Goal: Use online tool/utility: Utilize a website feature to perform a specific function

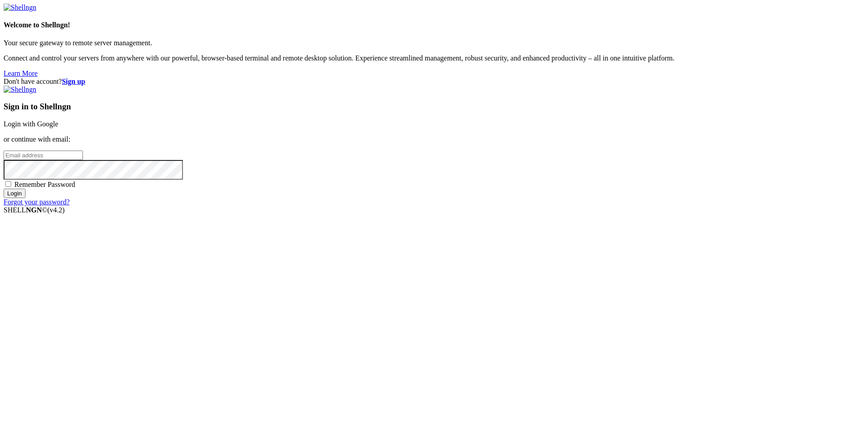
click at [83, 160] on input "email" at bounding box center [43, 155] width 79 height 9
type input "[EMAIL_ADDRESS][DOMAIN_NAME]"
click at [26, 198] on input "Login" at bounding box center [15, 193] width 22 height 9
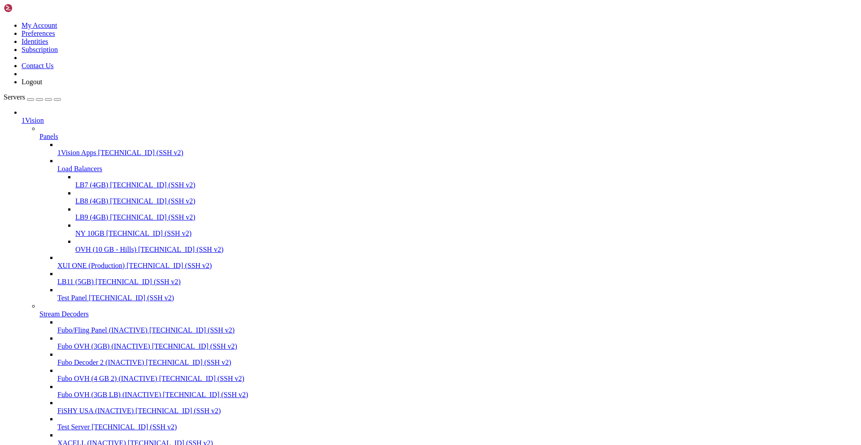
click at [83, 267] on span "XUI ONE (Production)" at bounding box center [90, 266] width 67 height 8
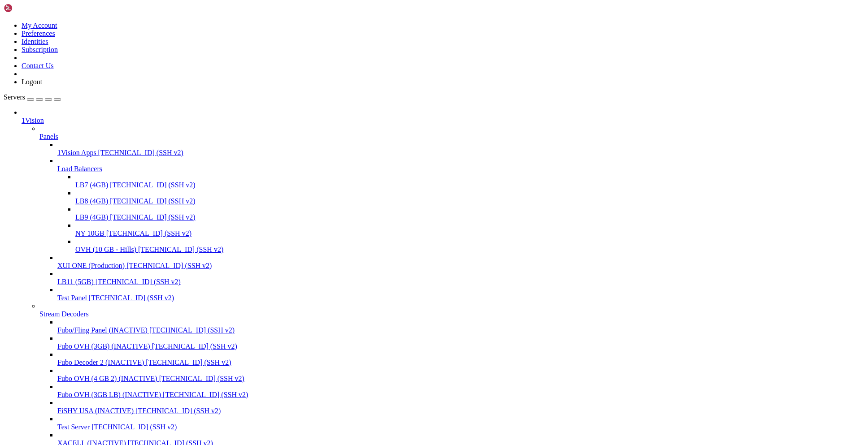
drag, startPoint x: 132, startPoint y: 354, endPoint x: 534, endPoint y: 395, distance: 404.2
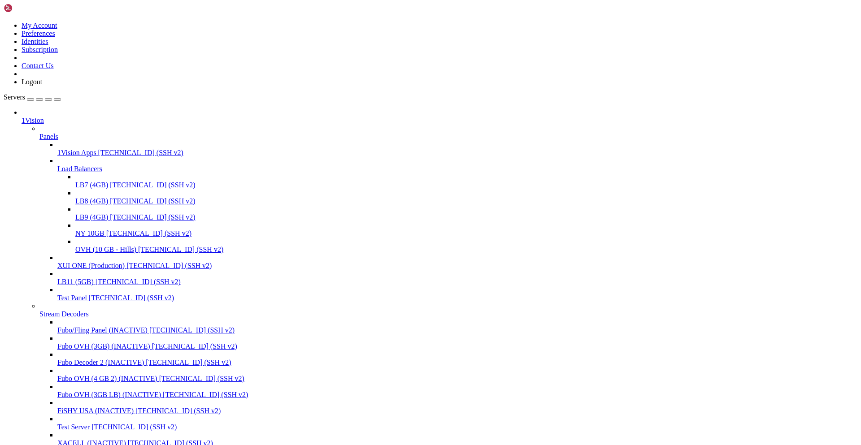
drag, startPoint x: 87, startPoint y: 1430, endPoint x: 185, endPoint y: 1435, distance: 97.9
